Goal: Find specific page/section: Find specific page/section

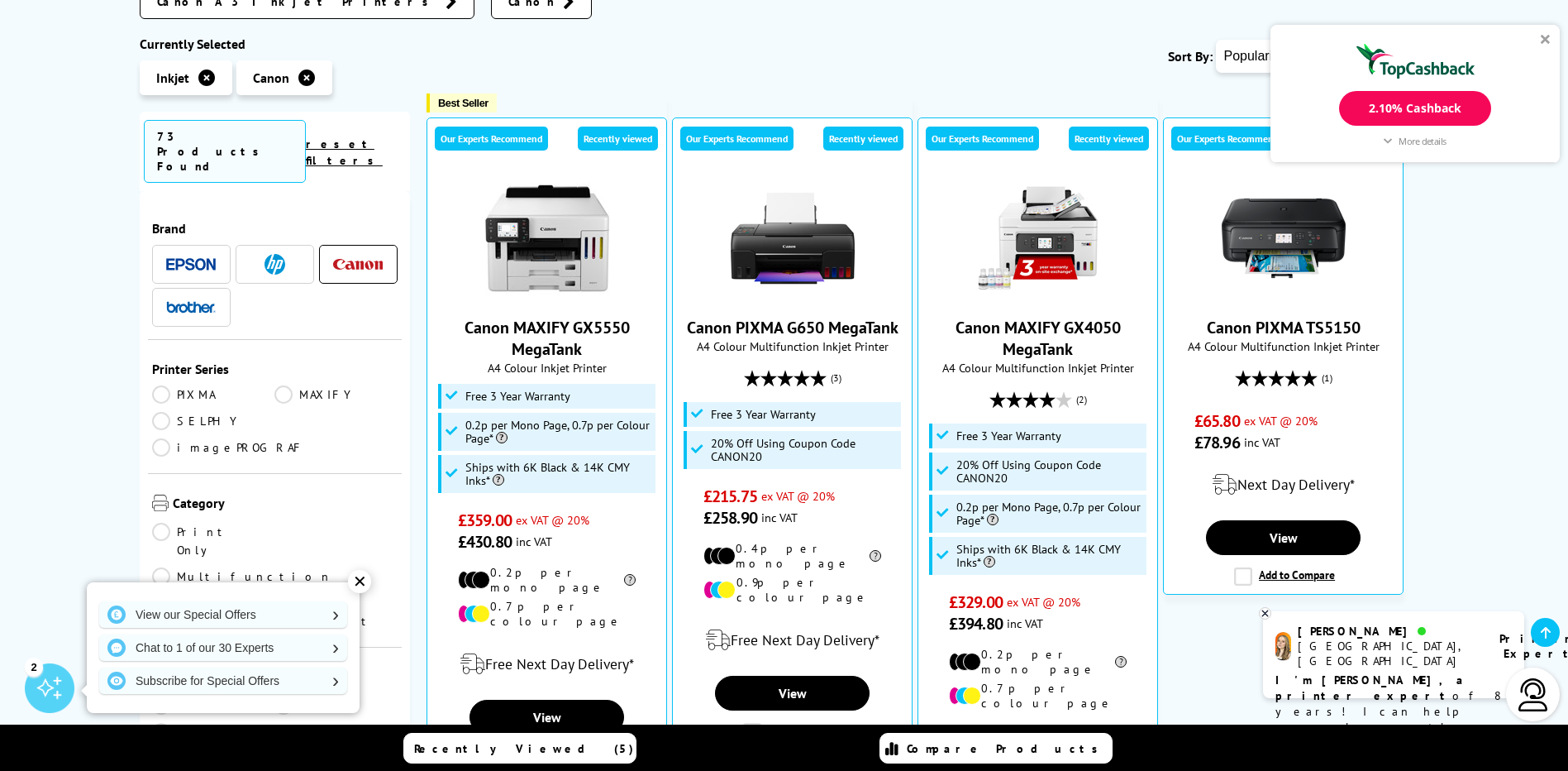
scroll to position [414, 0]
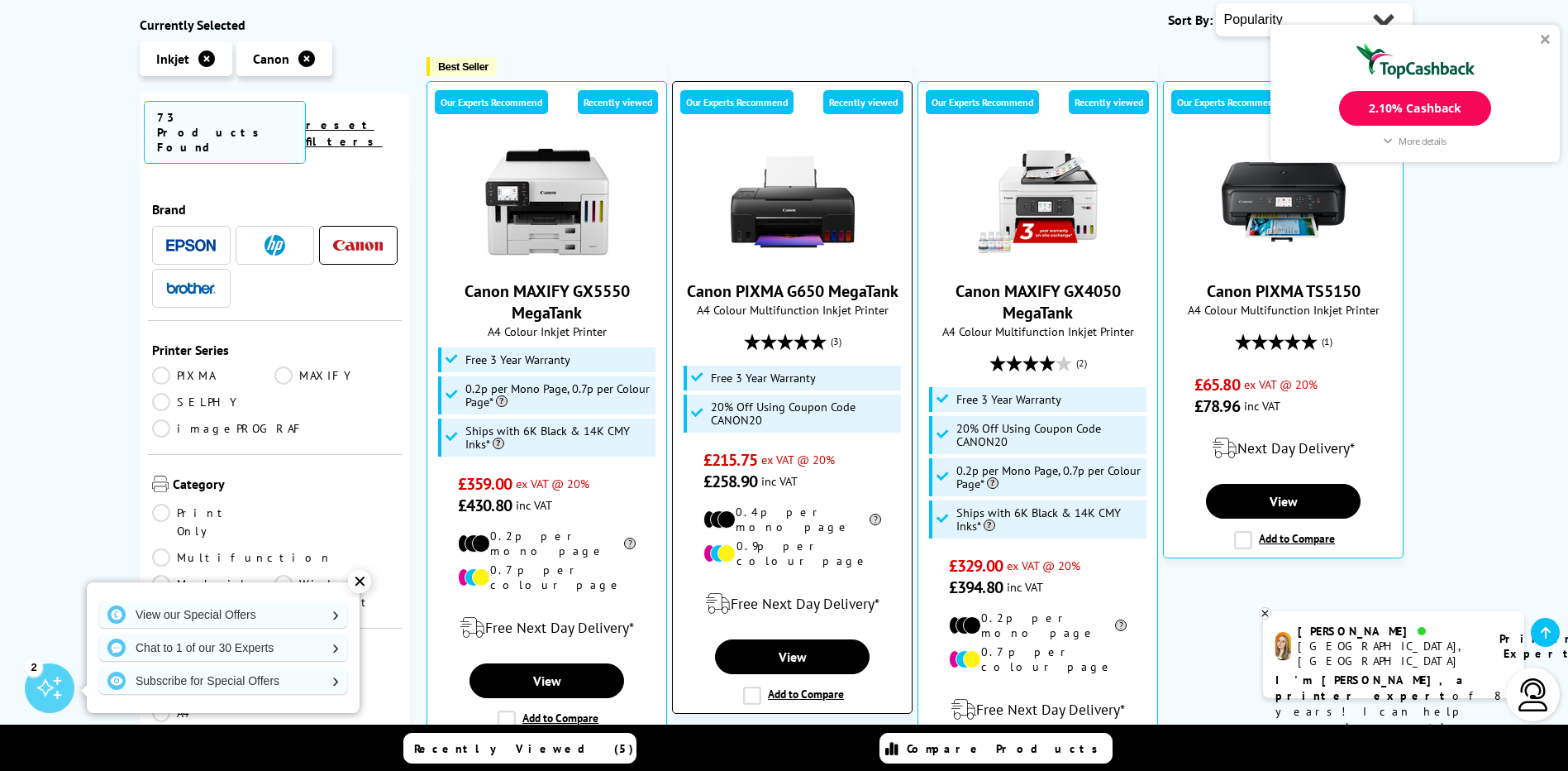
click at [839, 580] on div "Free Next Day Delivery*" at bounding box center [792, 604] width 222 height 47
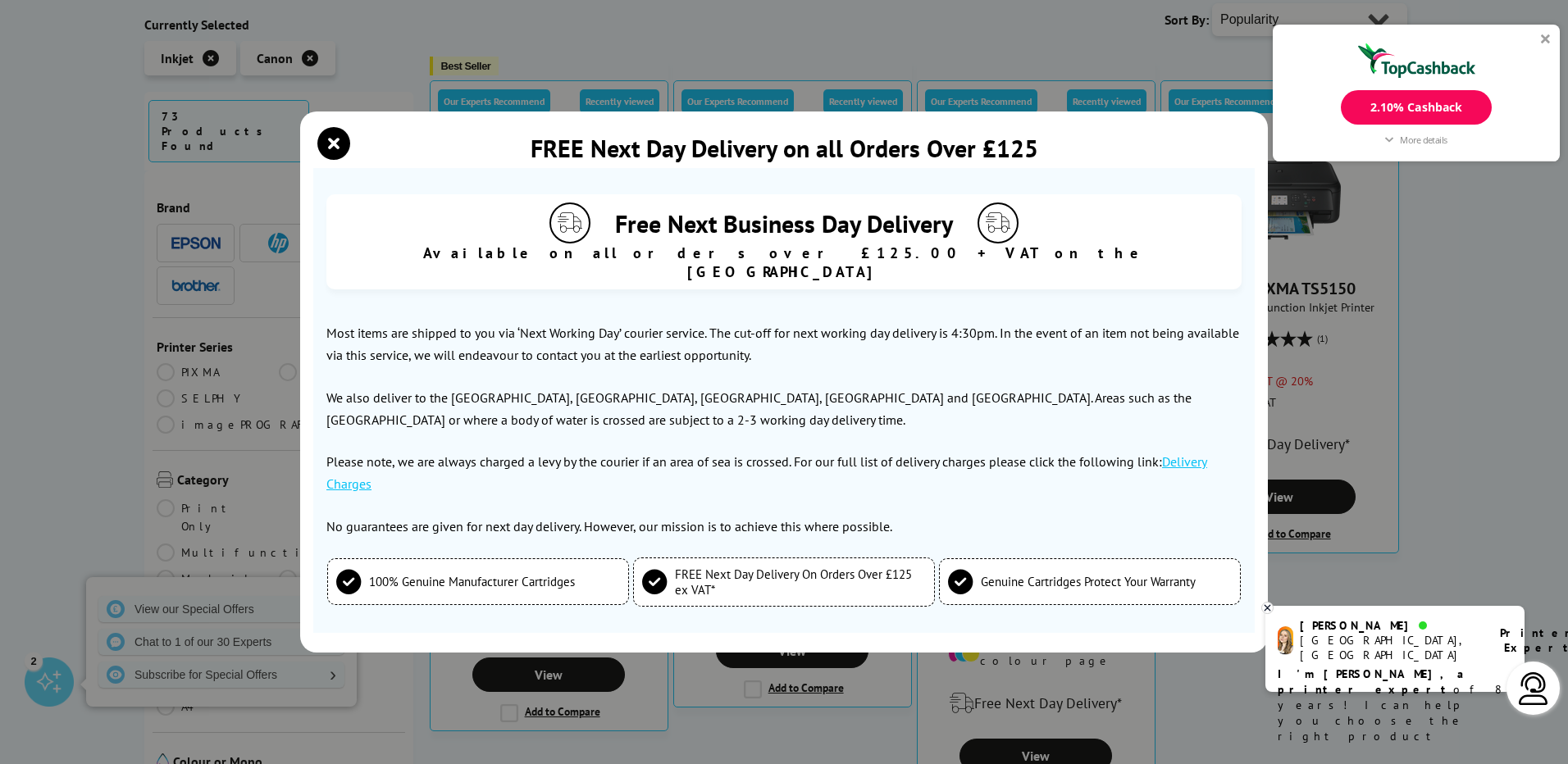
click at [1270, 609] on icon at bounding box center [1267, 608] width 10 height 12
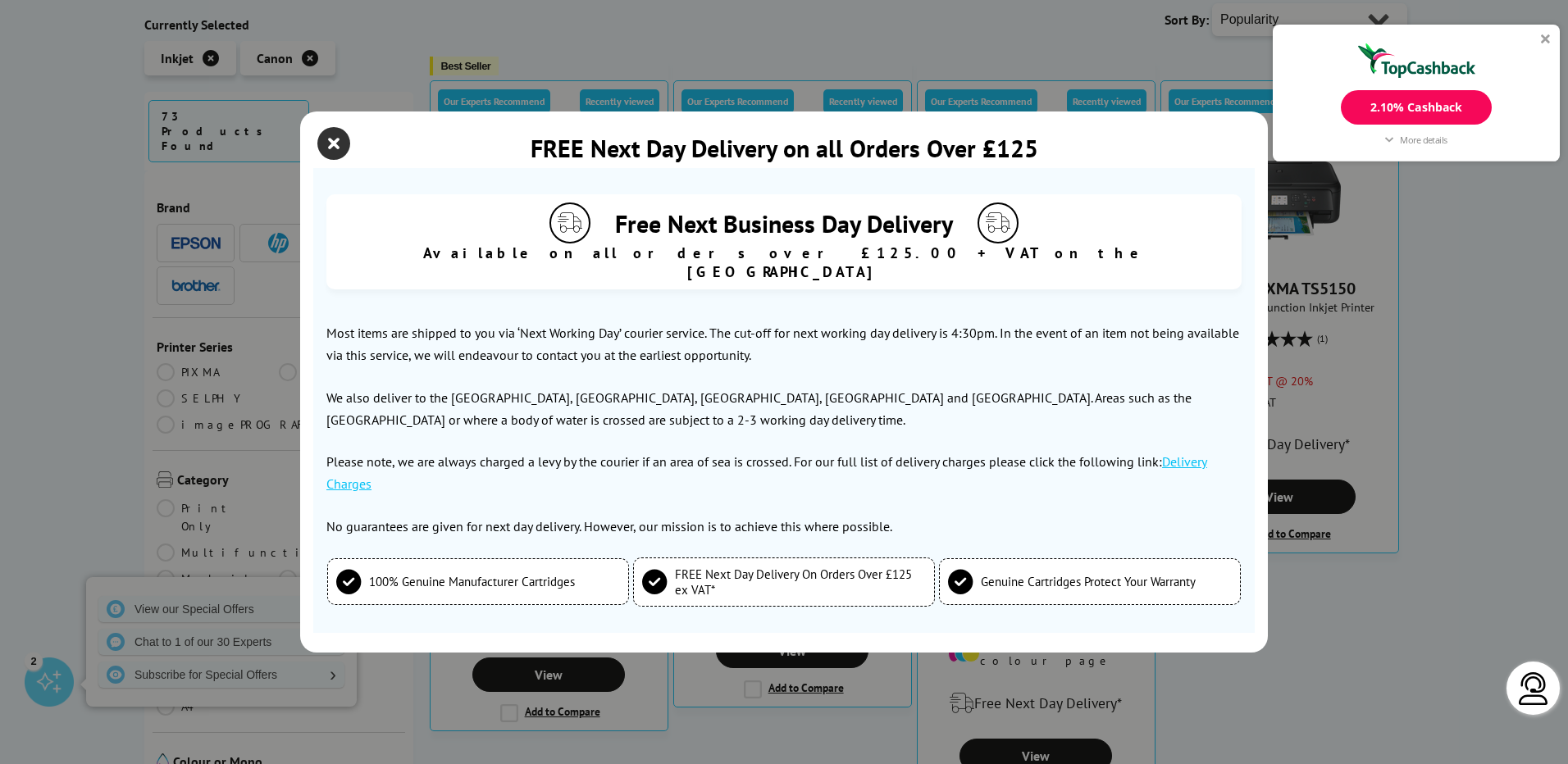
click at [345, 144] on icon "close modal" at bounding box center [333, 144] width 32 height 32
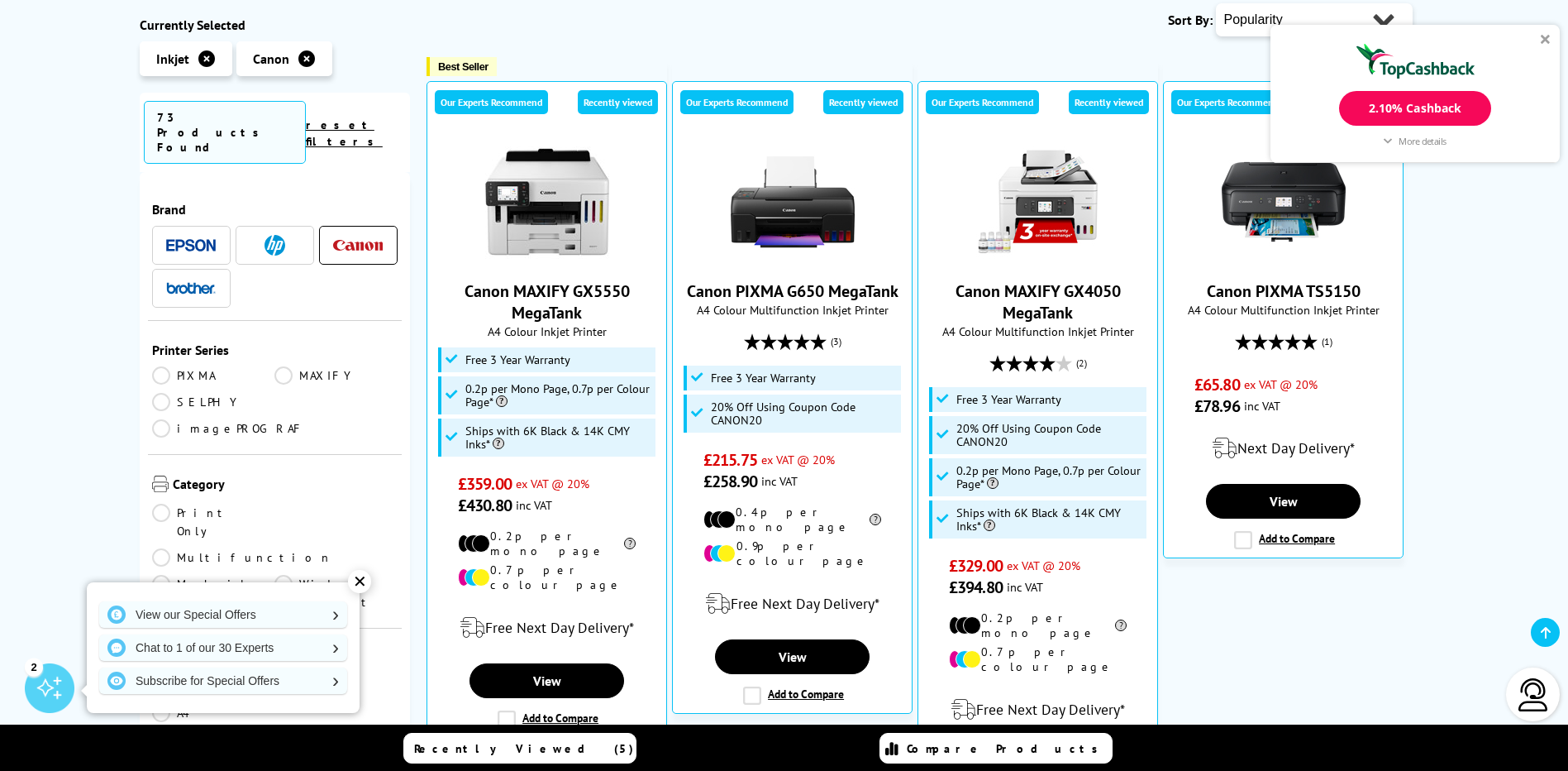
click at [1537, 38] on div "2.10% Cashback More details [DOMAIN_NAME] Cashback Online Purchase 2.10% Exclus…" at bounding box center [1415, 94] width 290 height 138
click at [1546, 36] on div at bounding box center [1546, 39] width 10 height 10
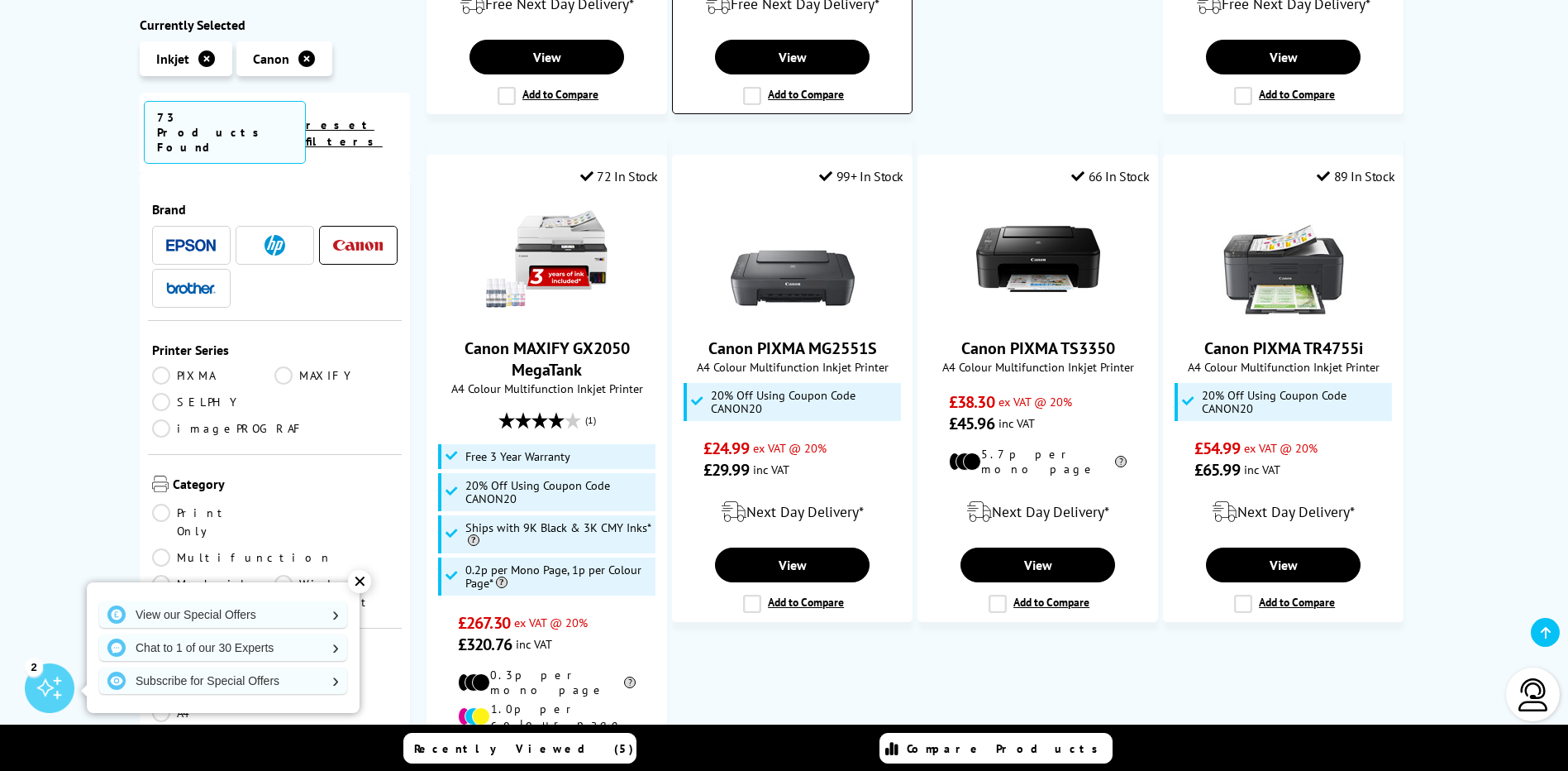
scroll to position [2068, 0]
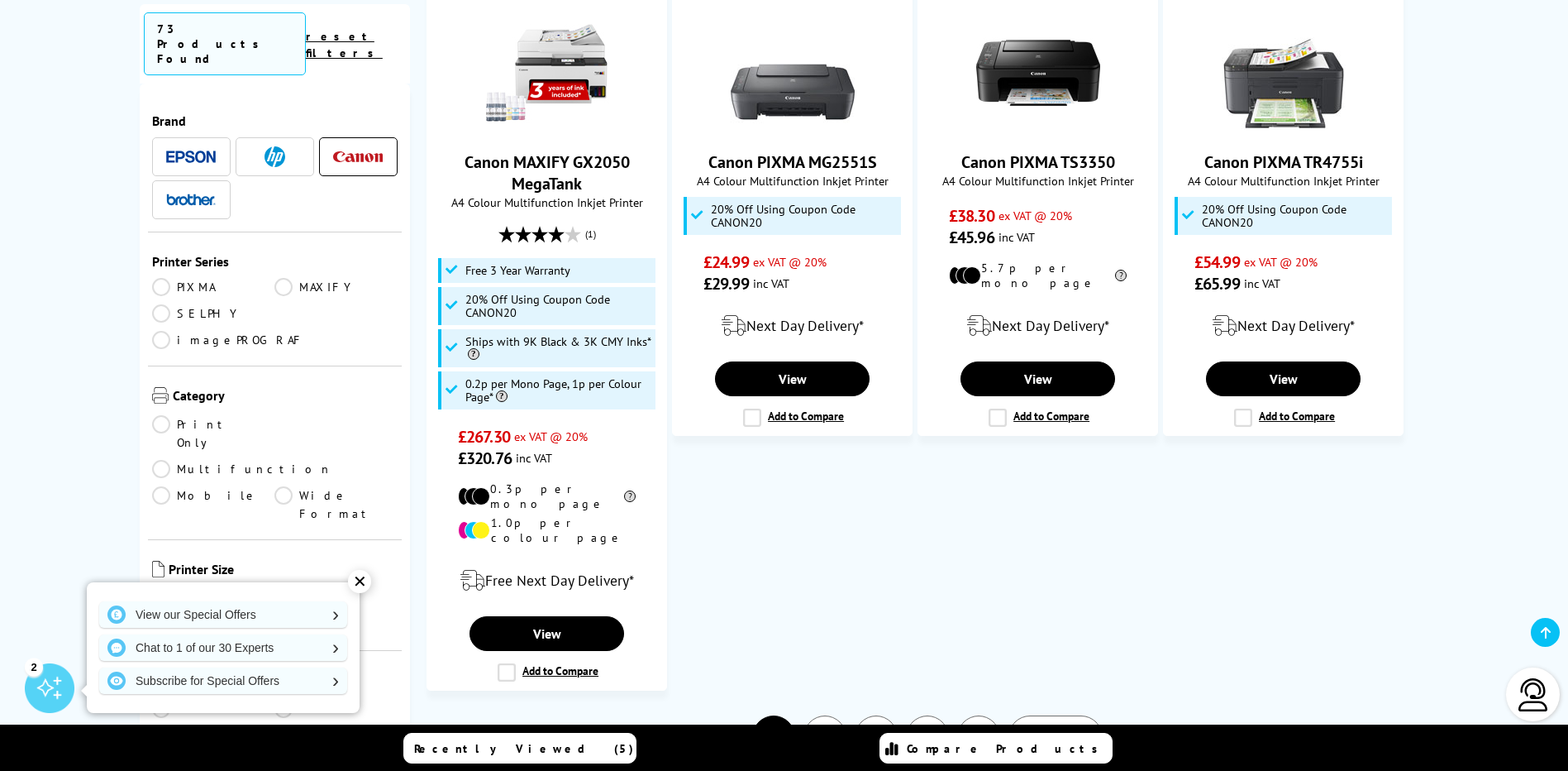
click at [197, 232] on div "Printer Series [GEOGRAPHIC_DATA] MAXIFY SELPHY imagePROGRAF" at bounding box center [275, 298] width 254 height 134
click at [293, 331] on link "imagePROGRAF" at bounding box center [228, 340] width 153 height 18
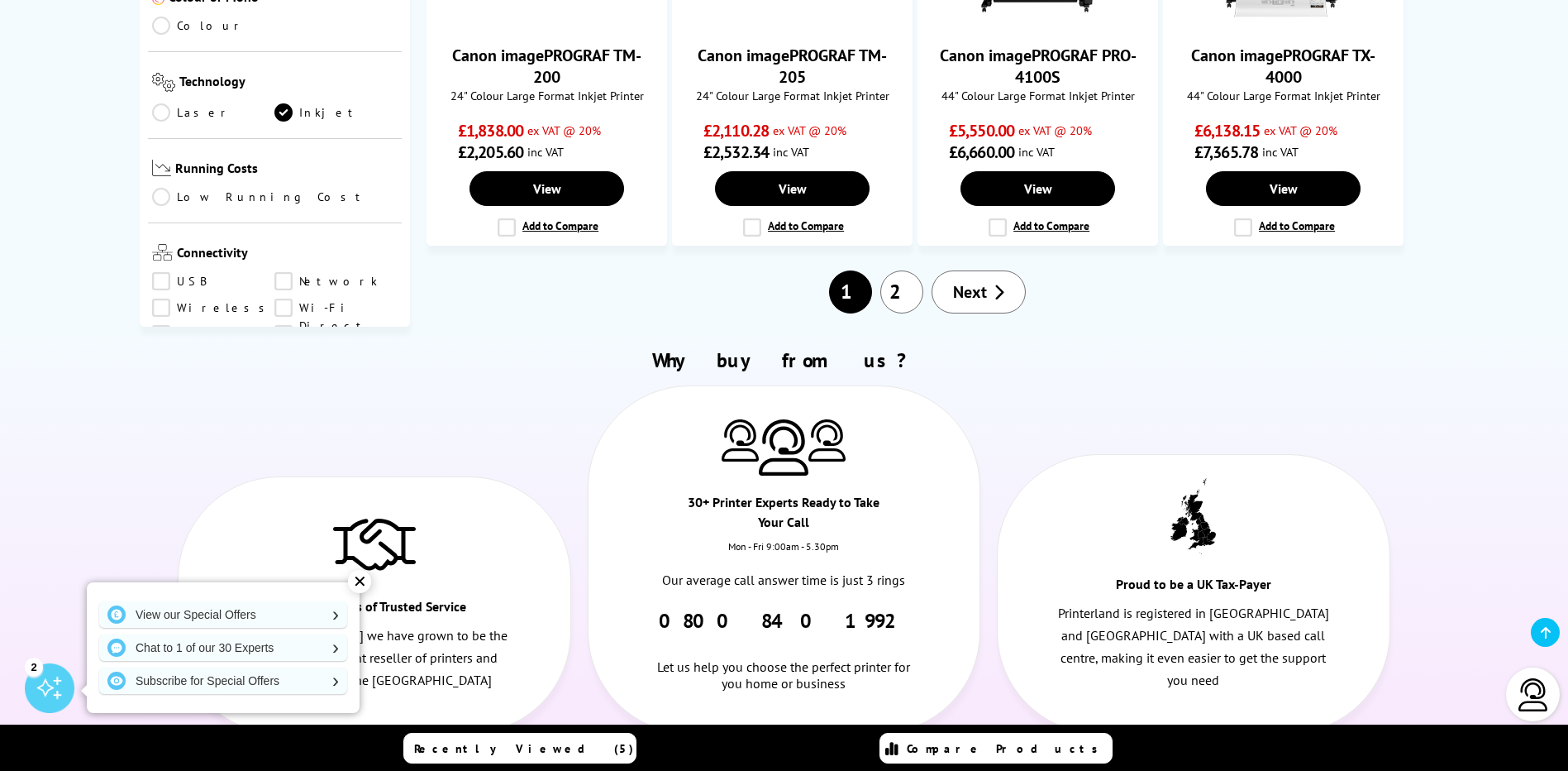
scroll to position [938, 0]
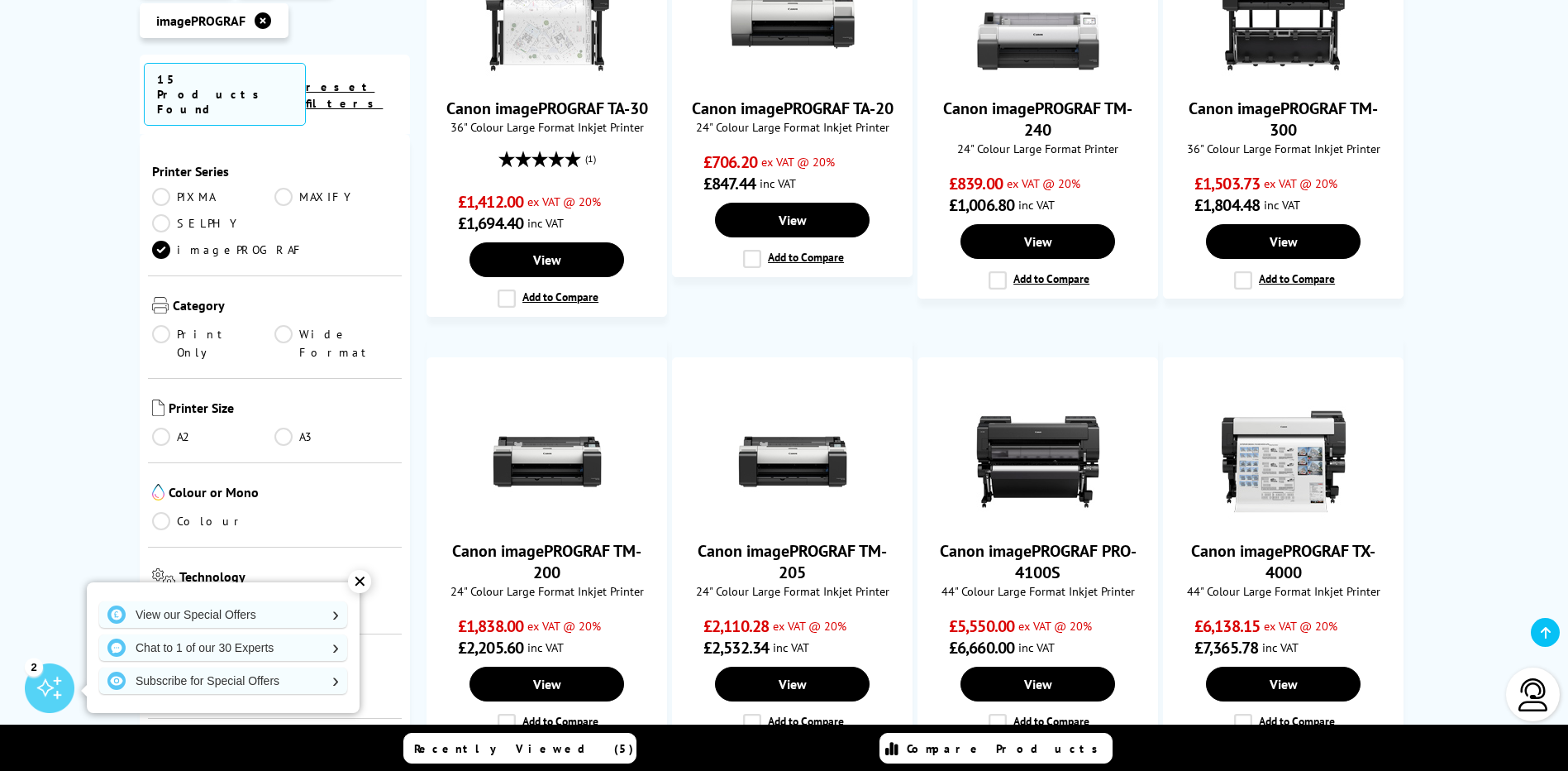
click at [202, 198] on link "PIXMA" at bounding box center [213, 197] width 123 height 18
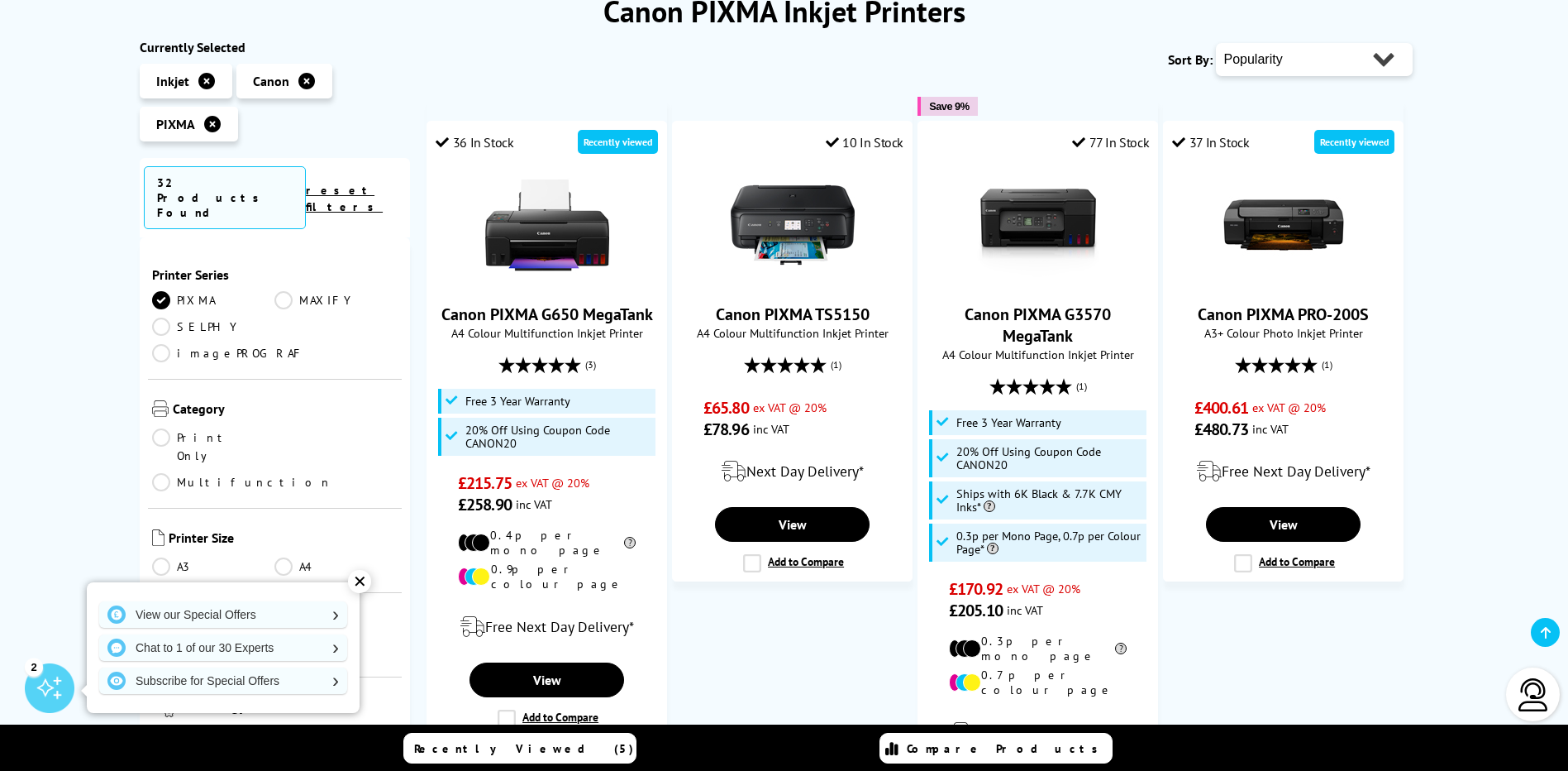
scroll to position [277, 0]
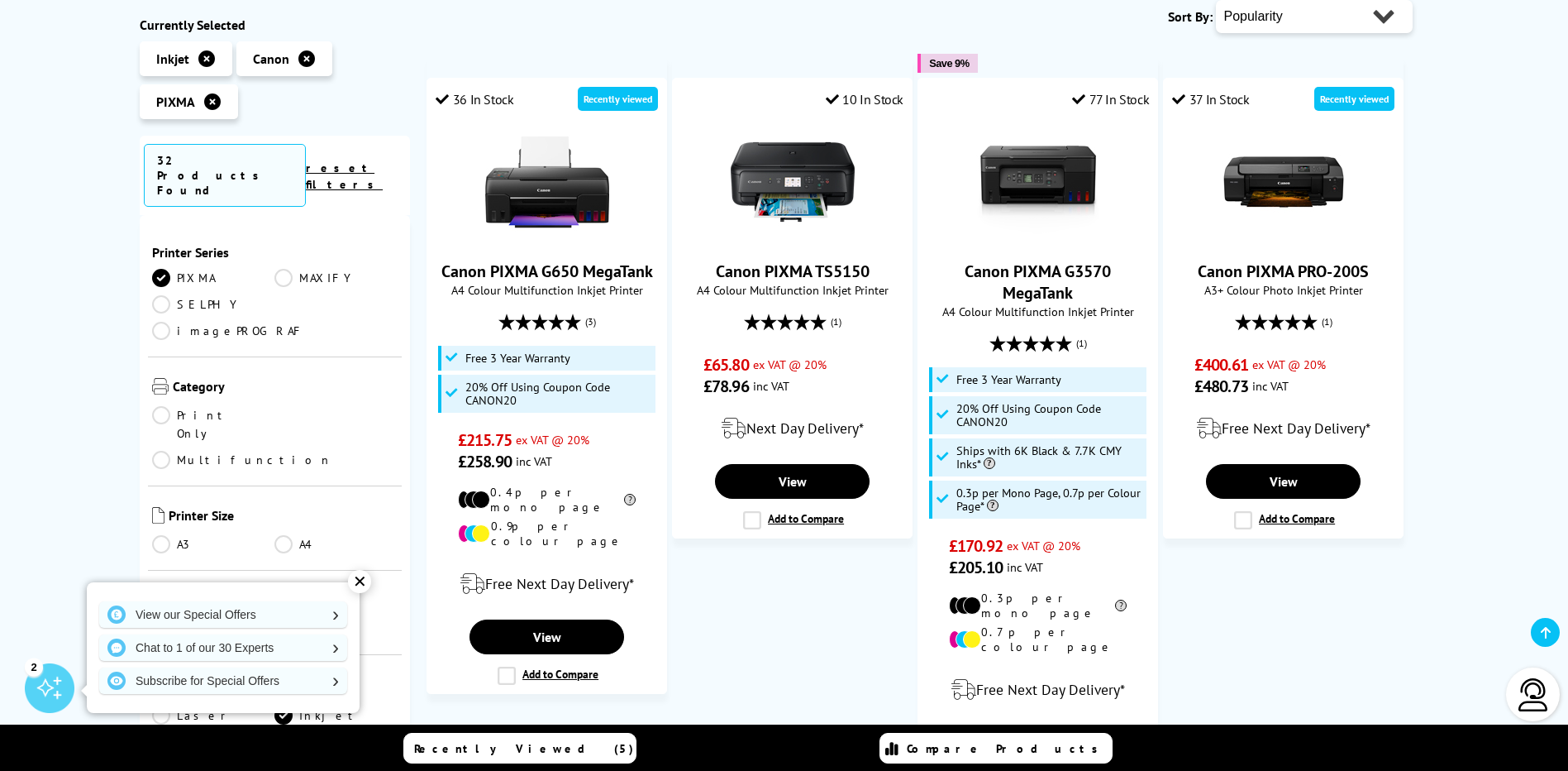
click at [305, 322] on link "imagePROGRAF" at bounding box center [228, 330] width 153 height 18
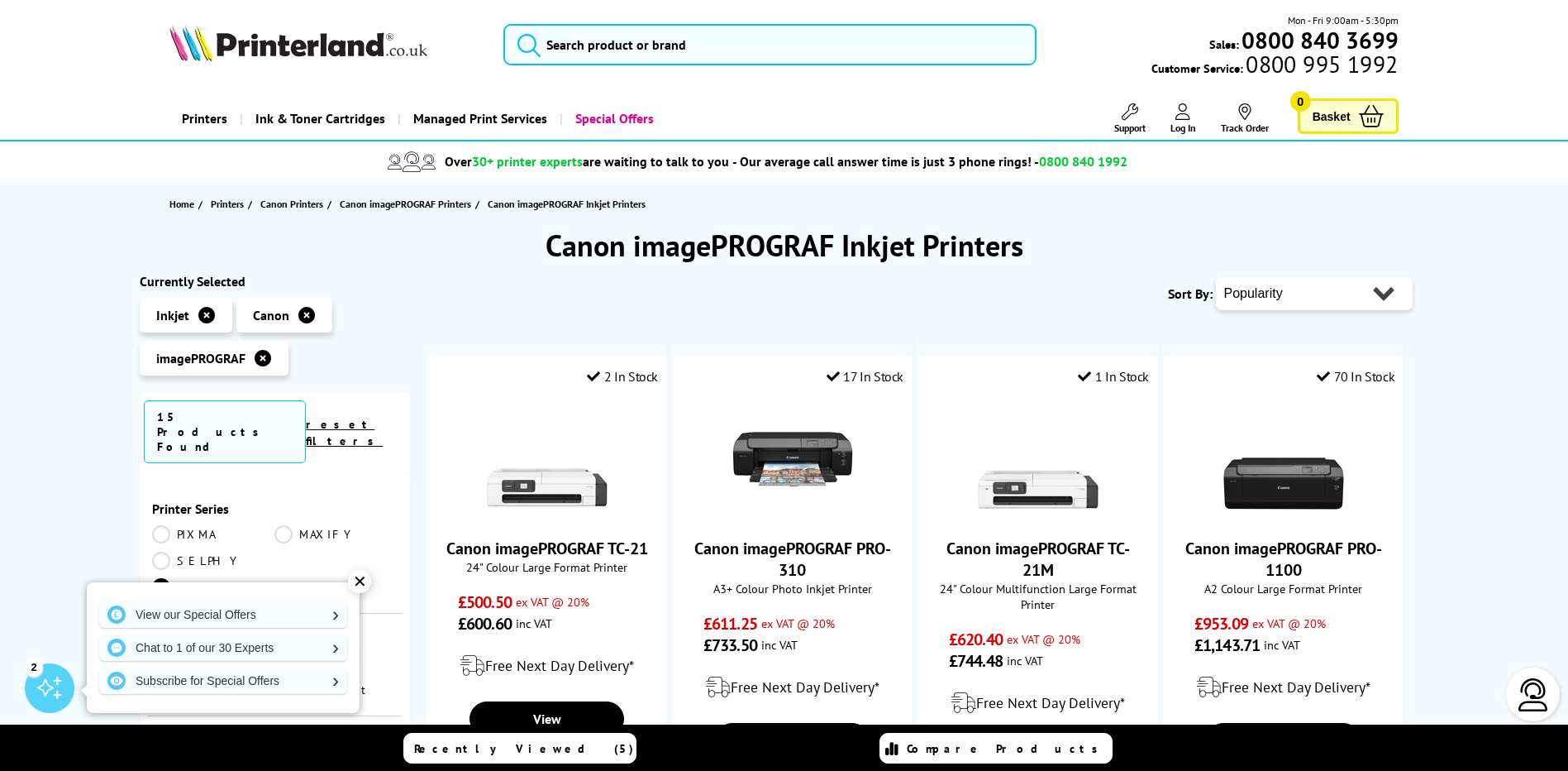
click at [1346, 288] on select "Popularity Rating Price - Low to High Price - High to Low Running Costs - Low t…" at bounding box center [1315, 293] width 197 height 33
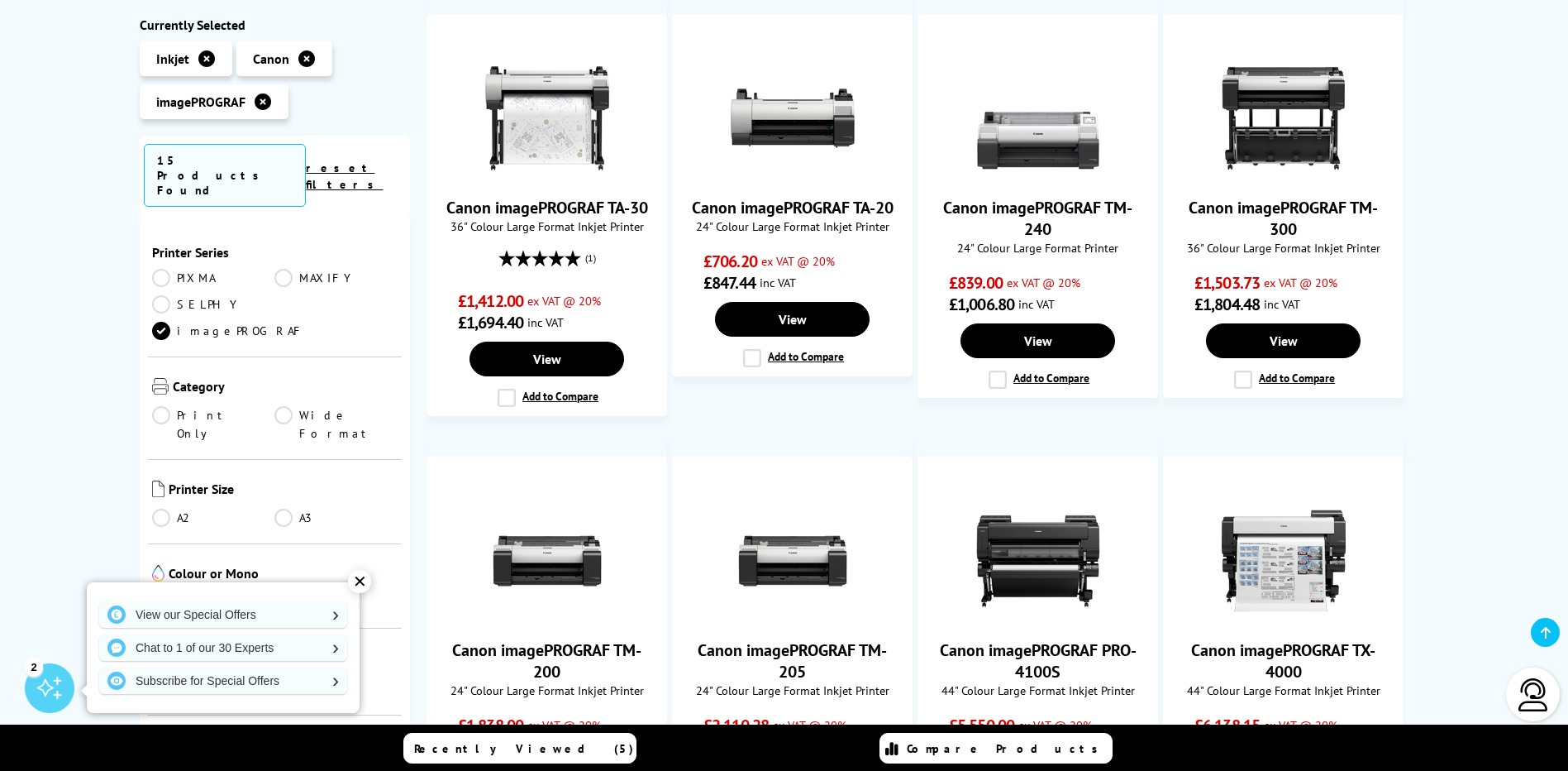
scroll to position [910, 0]
